Goal: Task Accomplishment & Management: Manage account settings

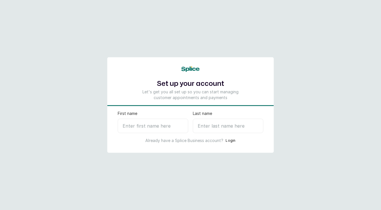
click at [151, 122] on input "First name" at bounding box center [153, 125] width 70 height 14
click at [229, 142] on button "Login" at bounding box center [230, 140] width 10 height 6
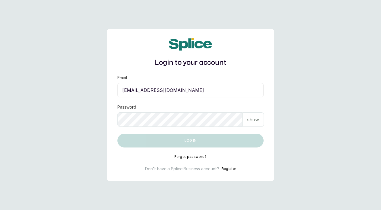
type input "novasignaturestudio@gmail.com"
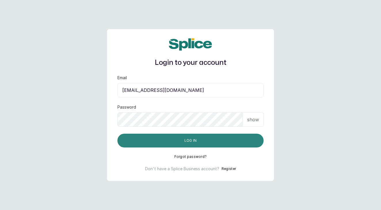
click at [188, 139] on button "Log in" at bounding box center [190, 140] width 146 height 14
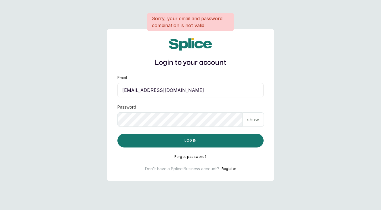
click at [193, 157] on button "Forgot password?" at bounding box center [190, 156] width 32 height 5
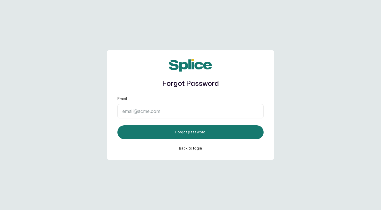
click at [183, 106] on input "Email" at bounding box center [190, 111] width 146 height 14
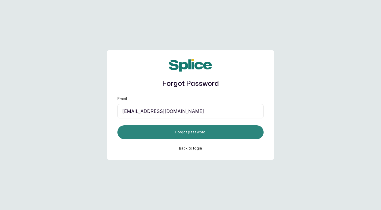
type input "novasignaturestudio@gmail.com"
click at [172, 128] on button "Forgot password" at bounding box center [190, 132] width 146 height 14
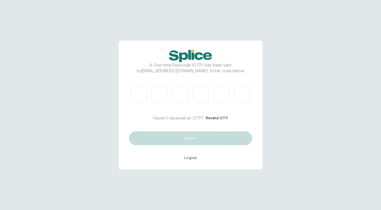
click at [140, 90] on input "Please enter verification code. Digit 1" at bounding box center [139, 94] width 16 height 16
type input "9"
type input "5"
type input "7"
type input "9"
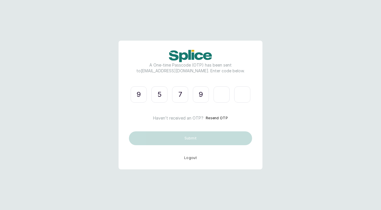
type input "9"
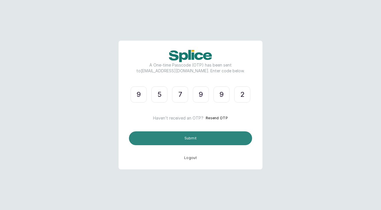
type input "2"
click at [134, 139] on button "Submit" at bounding box center [190, 138] width 123 height 14
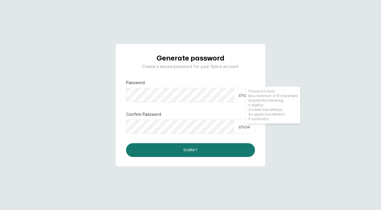
click at [235, 100] on div "show" at bounding box center [244, 95] width 21 height 14
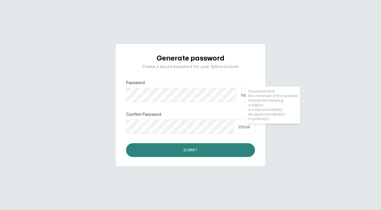
click at [173, 151] on button "Submit" at bounding box center [190, 150] width 129 height 14
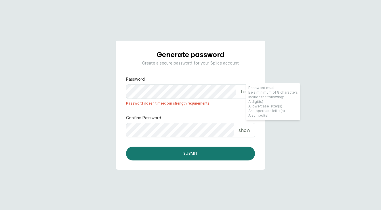
click at [242, 129] on p "show" at bounding box center [244, 129] width 12 height 7
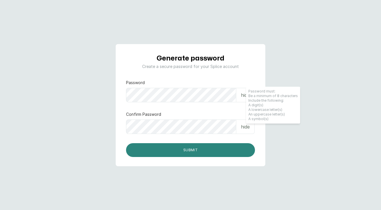
click at [156, 150] on button "Submit" at bounding box center [190, 150] width 129 height 14
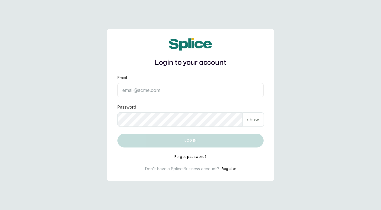
type input "novasignaturestudio@gmail.com"
click at [190, 140] on button "Log in" at bounding box center [190, 140] width 146 height 14
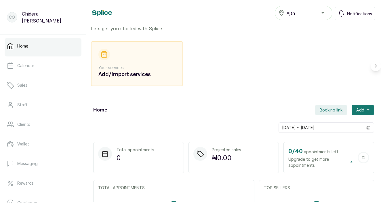
scroll to position [22, 0]
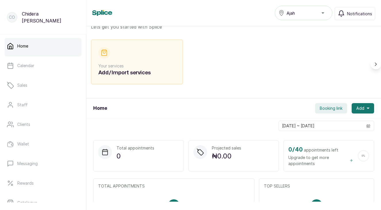
click at [16, 17] on div "Co" at bounding box center [12, 17] width 10 height 10
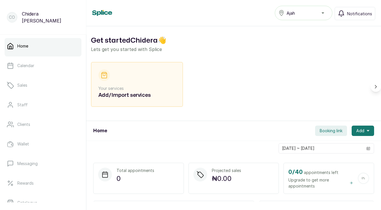
scroll to position [0, 0]
click at [103, 11] on icon at bounding box center [103, 10] width 1 height 1
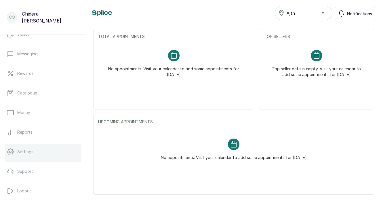
scroll to position [110, 0]
click at [29, 152] on p "Settings" at bounding box center [25, 152] width 16 height 6
